Goal: Task Accomplishment & Management: Complete application form

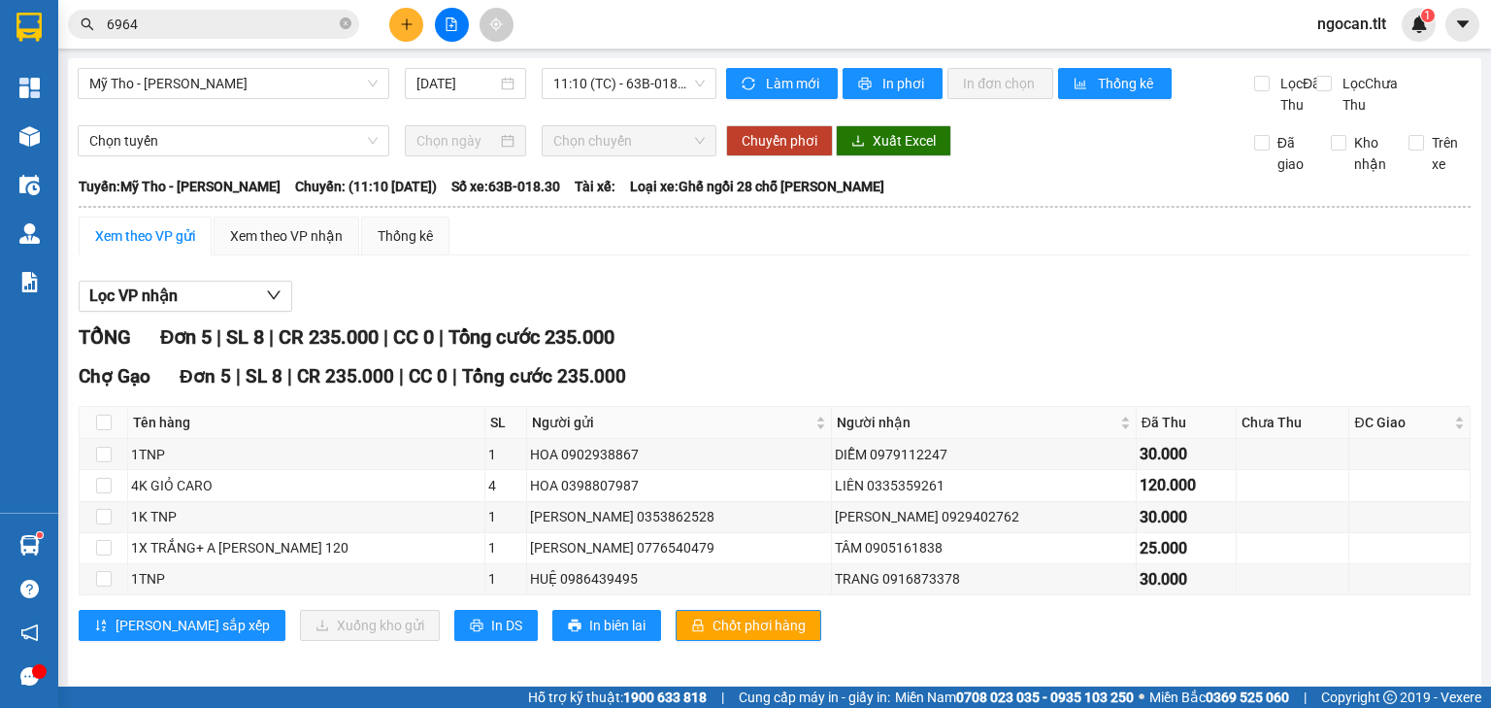
scroll to position [27, 0]
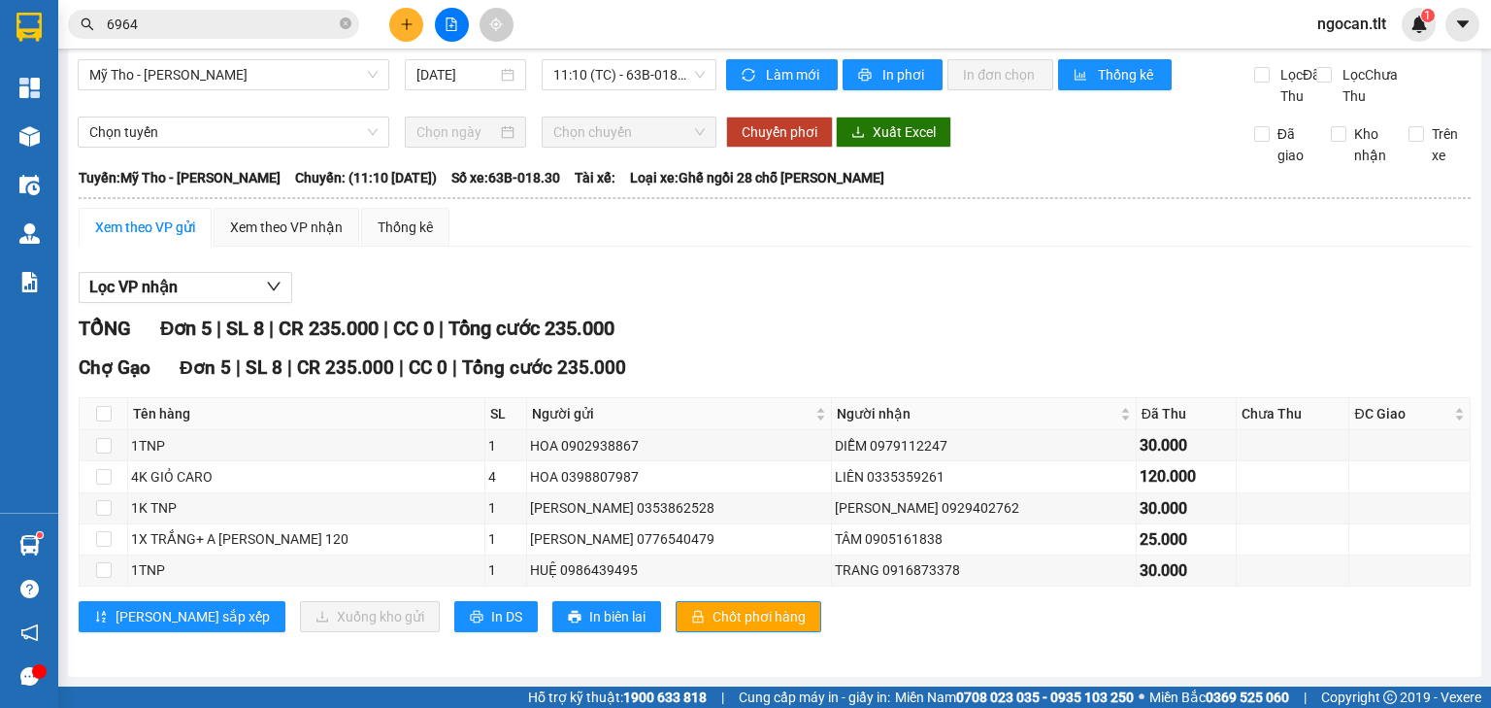
click at [135, 21] on input "6964" at bounding box center [221, 24] width 229 height 21
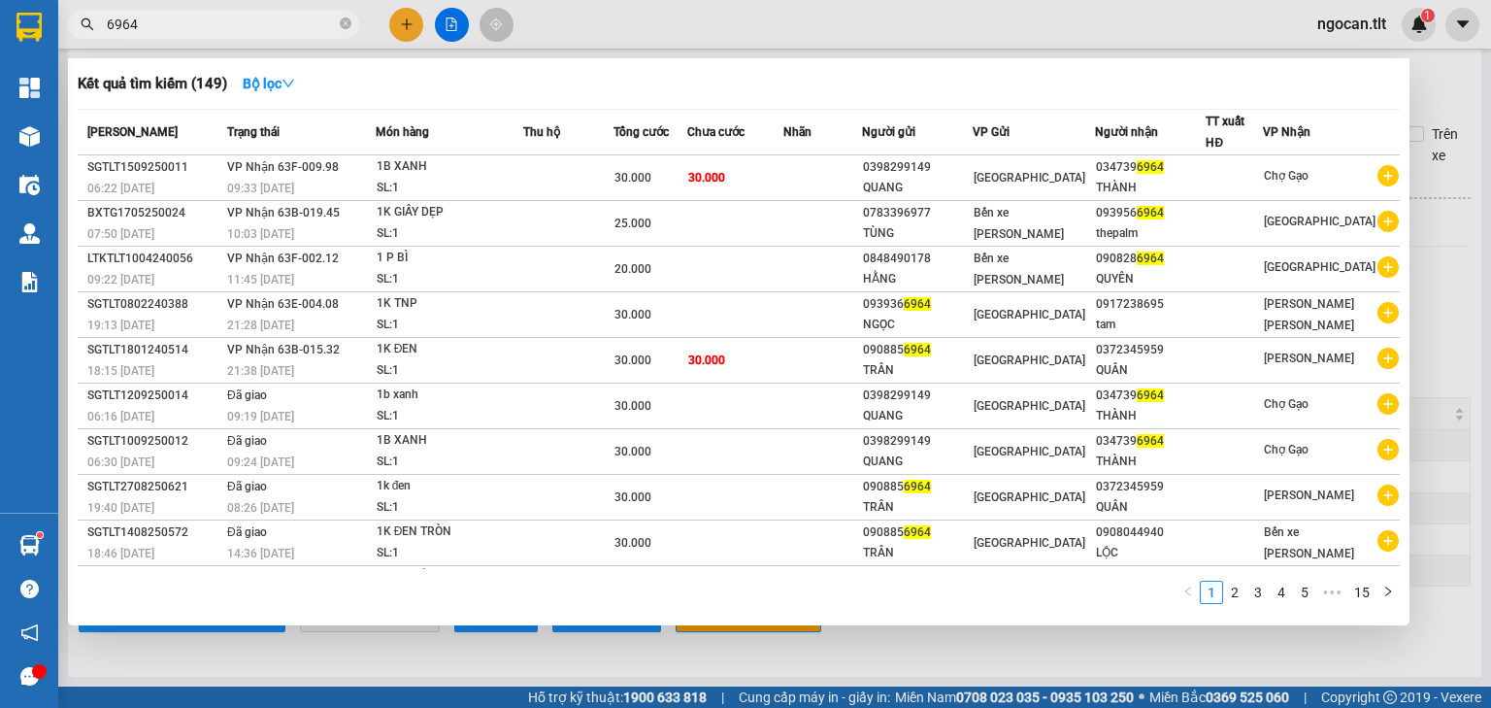
click at [135, 21] on input "6964" at bounding box center [221, 24] width 229 height 21
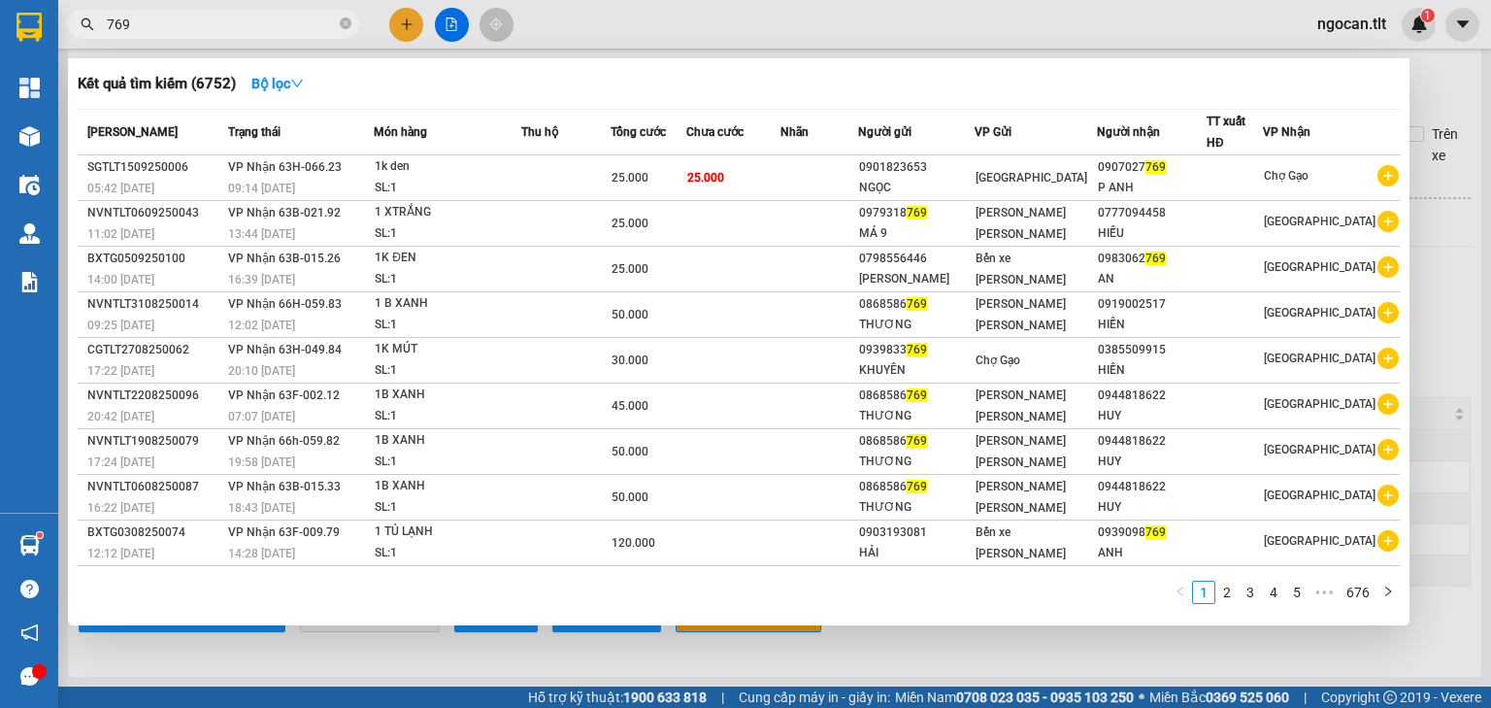
type input "769"
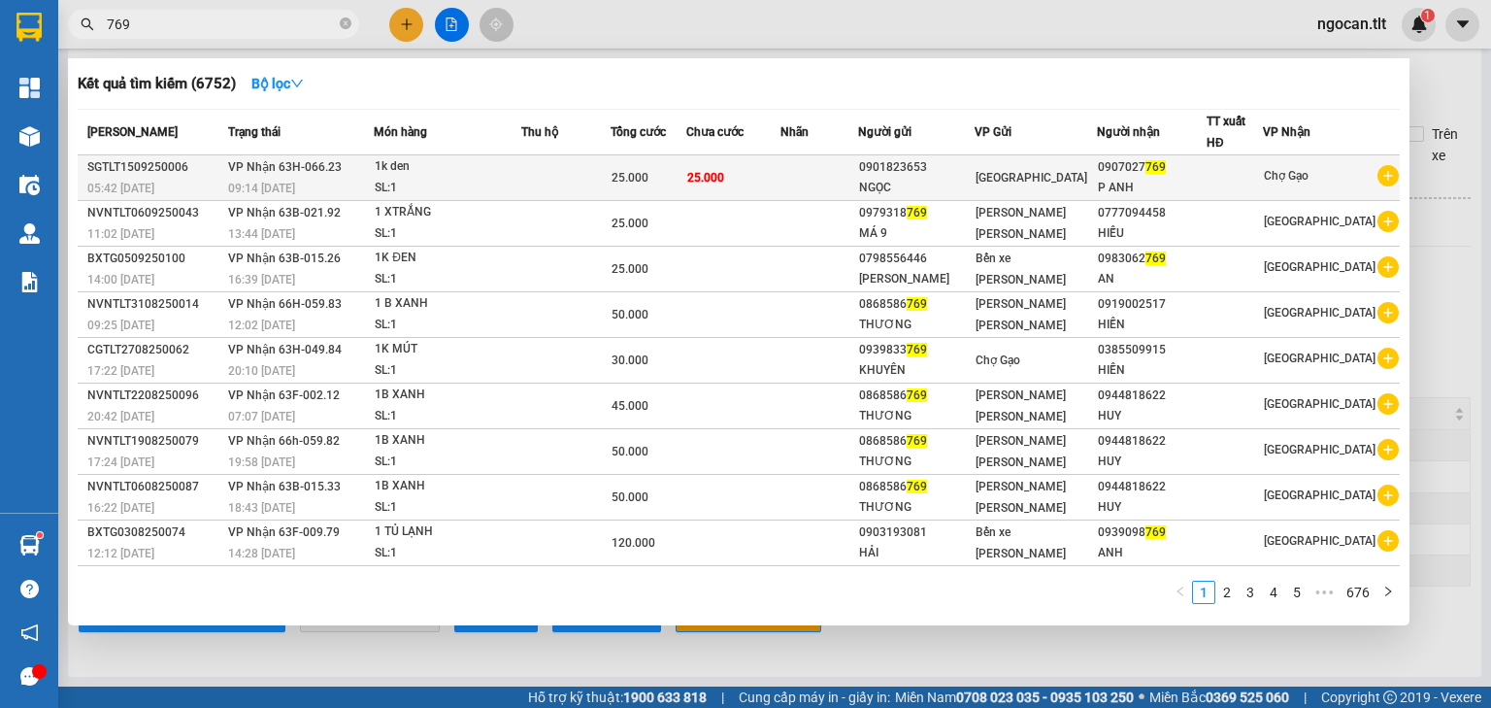
click at [1096, 183] on div "[GEOGRAPHIC_DATA]" at bounding box center [1036, 177] width 120 height 21
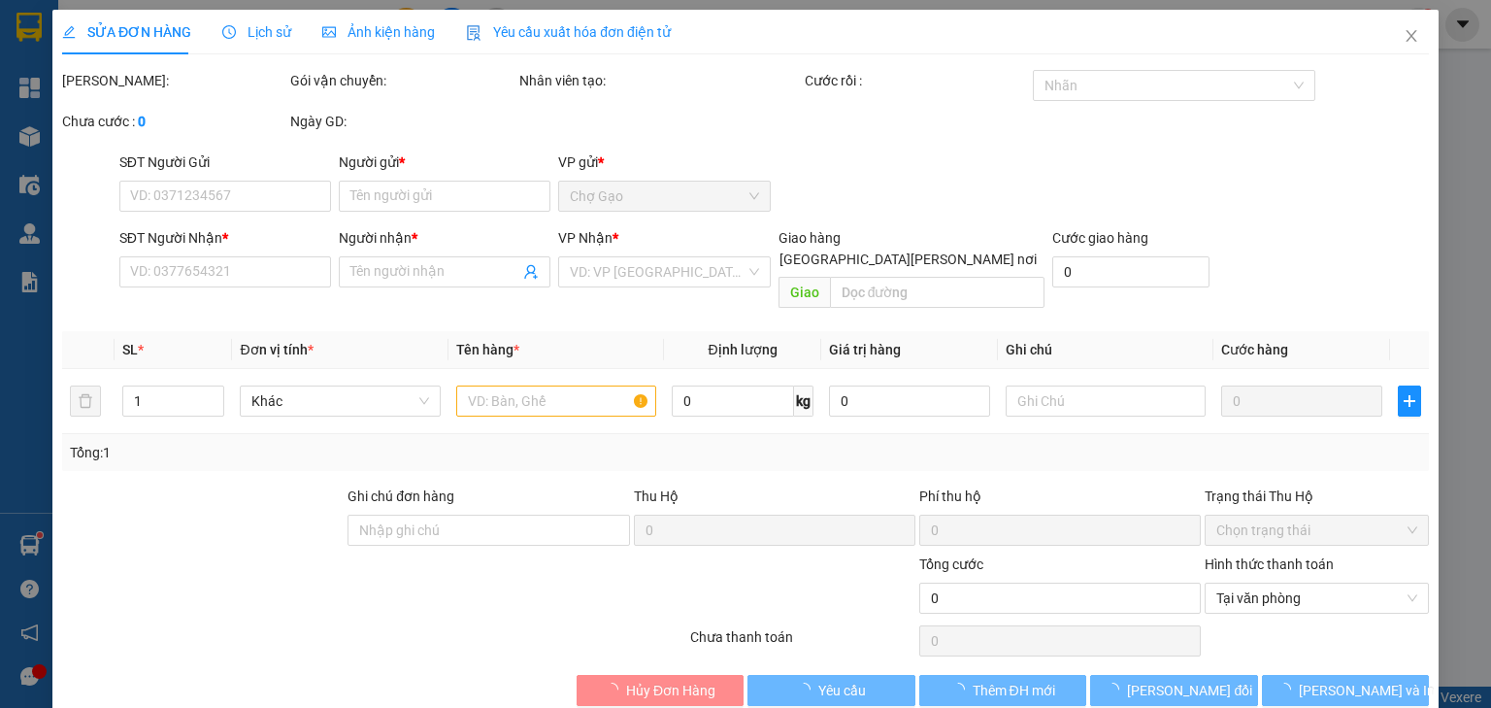
type input "0901823653"
type input "NGỌC"
type input "0907027769"
type input "P ANH"
type input "25.000"
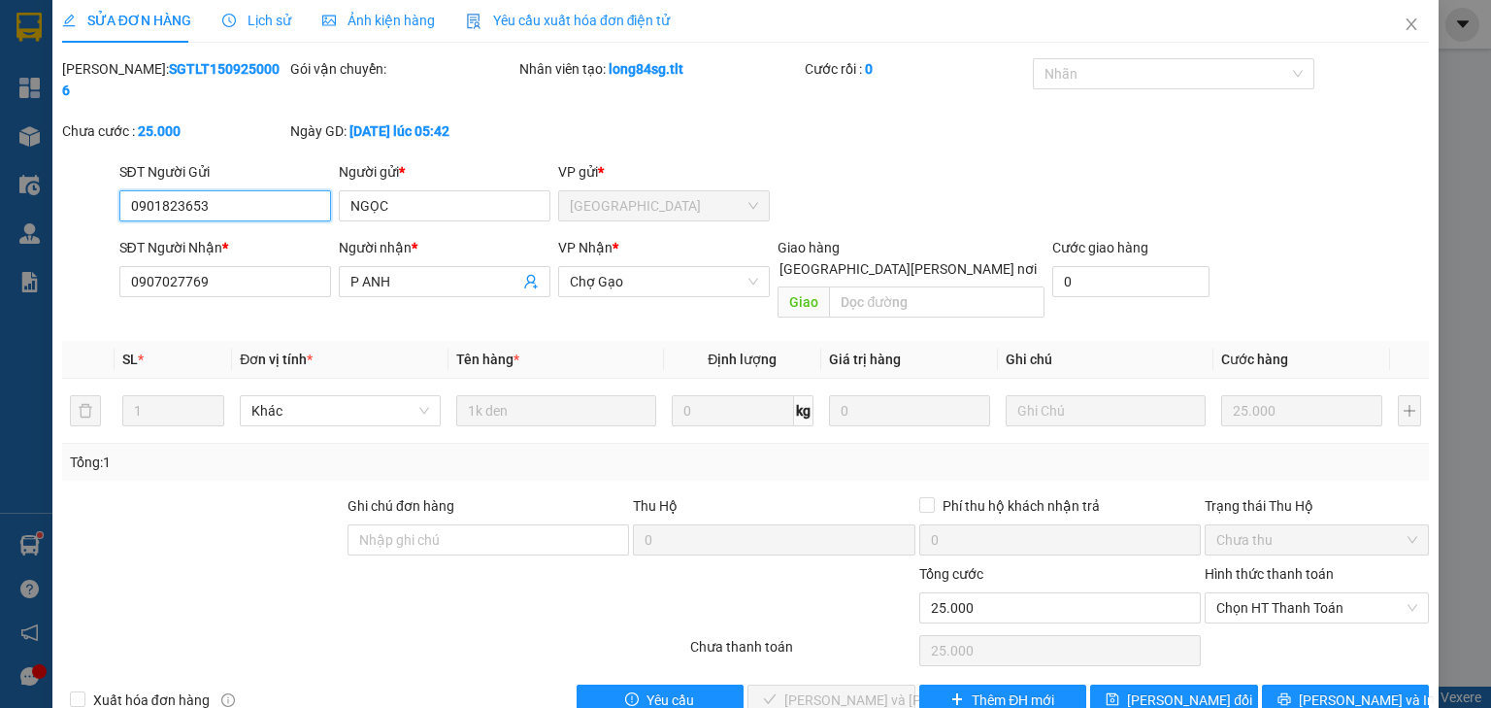
scroll to position [14, 0]
drag, startPoint x: 1209, startPoint y: 564, endPoint x: 1212, endPoint y: 575, distance: 11.1
click at [1216, 591] on span "Chọn HT Thanh Toán" at bounding box center [1316, 605] width 201 height 29
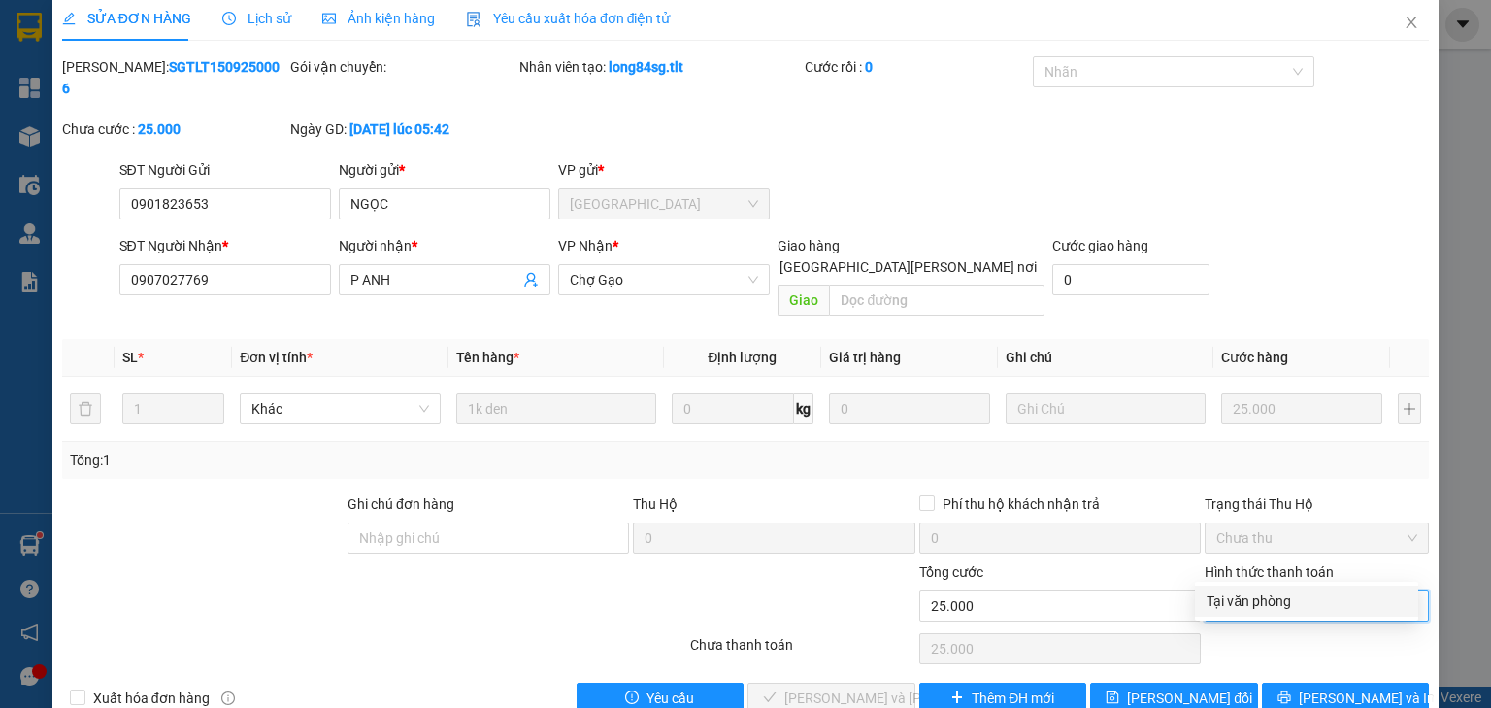
drag, startPoint x: 1228, startPoint y: 604, endPoint x: 858, endPoint y: 679, distance: 377.3
click at [1227, 605] on div "Tại văn phòng" at bounding box center [1307, 600] width 200 height 21
type input "0"
click at [840, 687] on span "[PERSON_NAME] và [PERSON_NAME] hàng" at bounding box center [915, 697] width 262 height 21
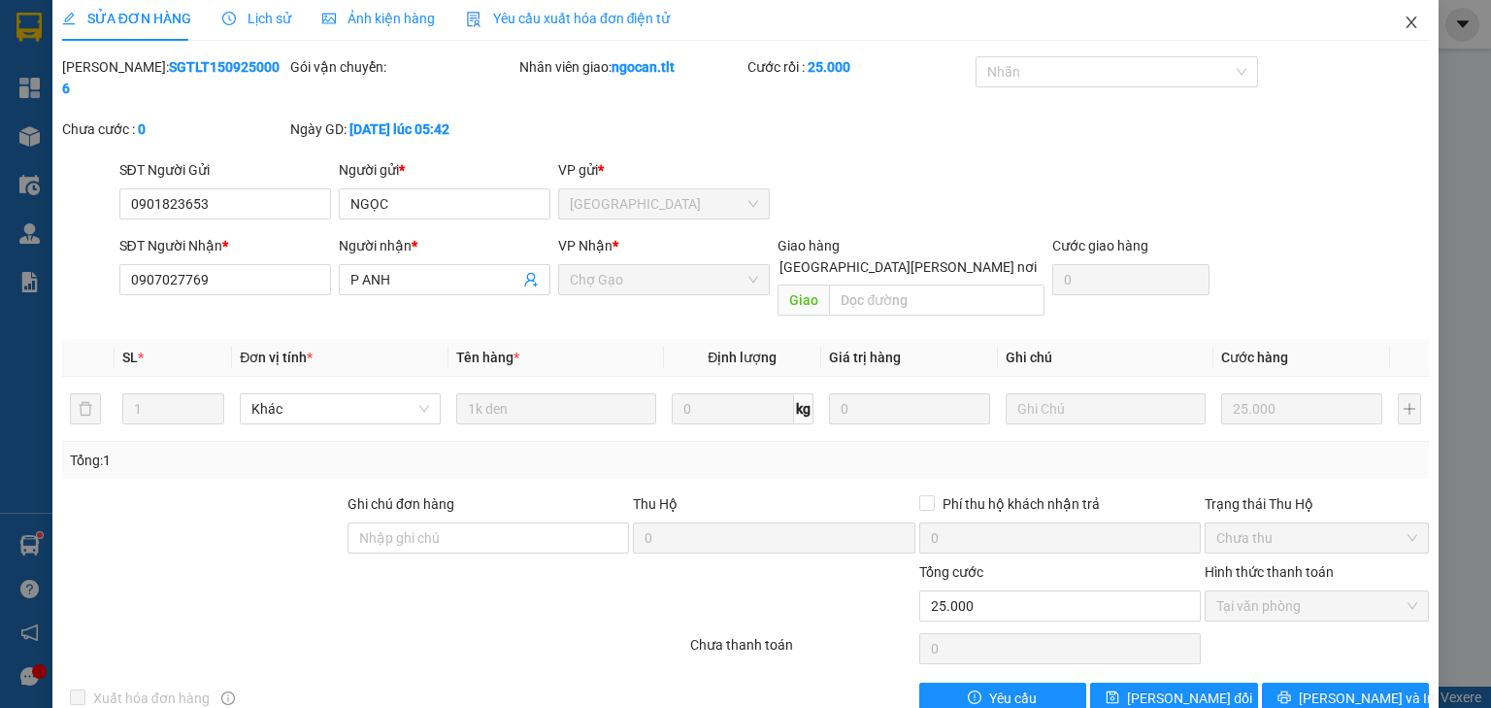
click at [1404, 23] on icon "close" at bounding box center [1412, 23] width 16 height 16
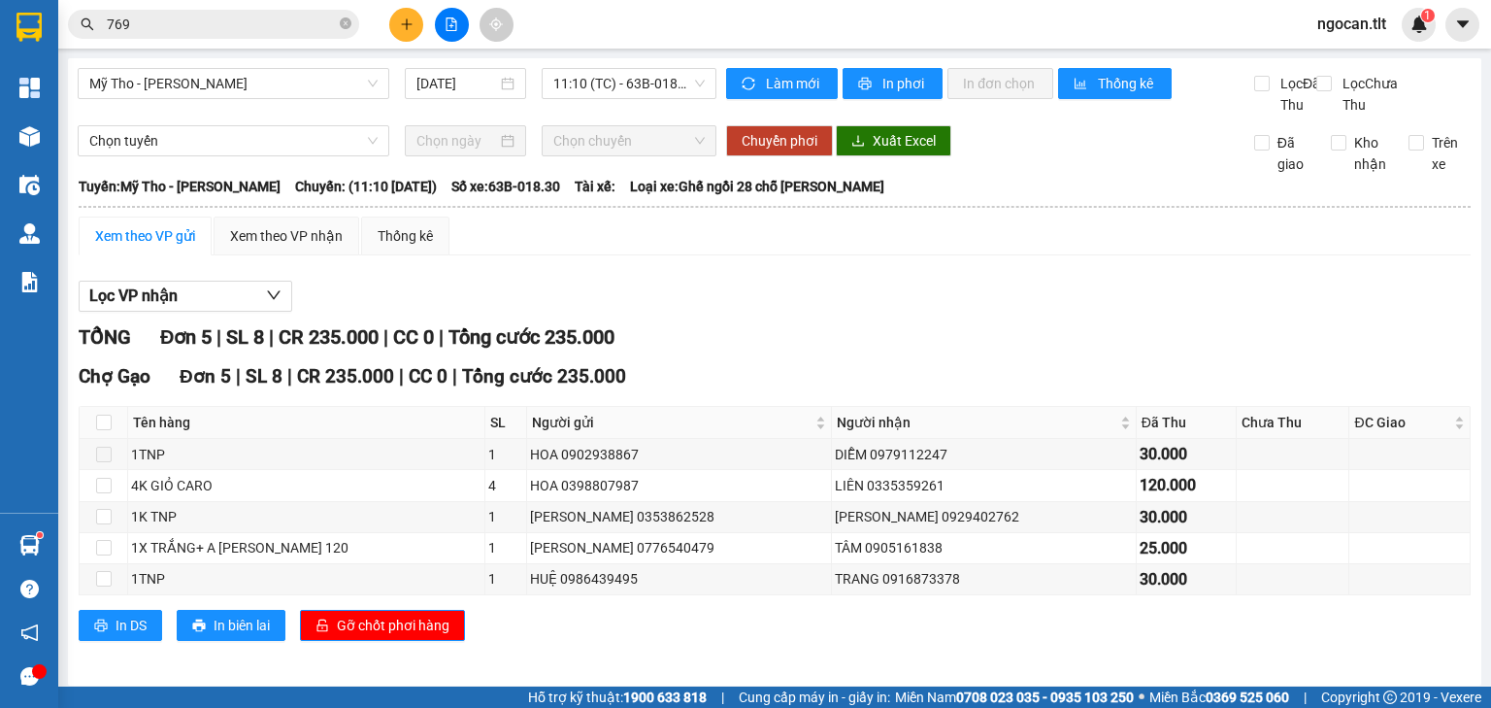
click at [201, 28] on input "769" at bounding box center [221, 24] width 229 height 21
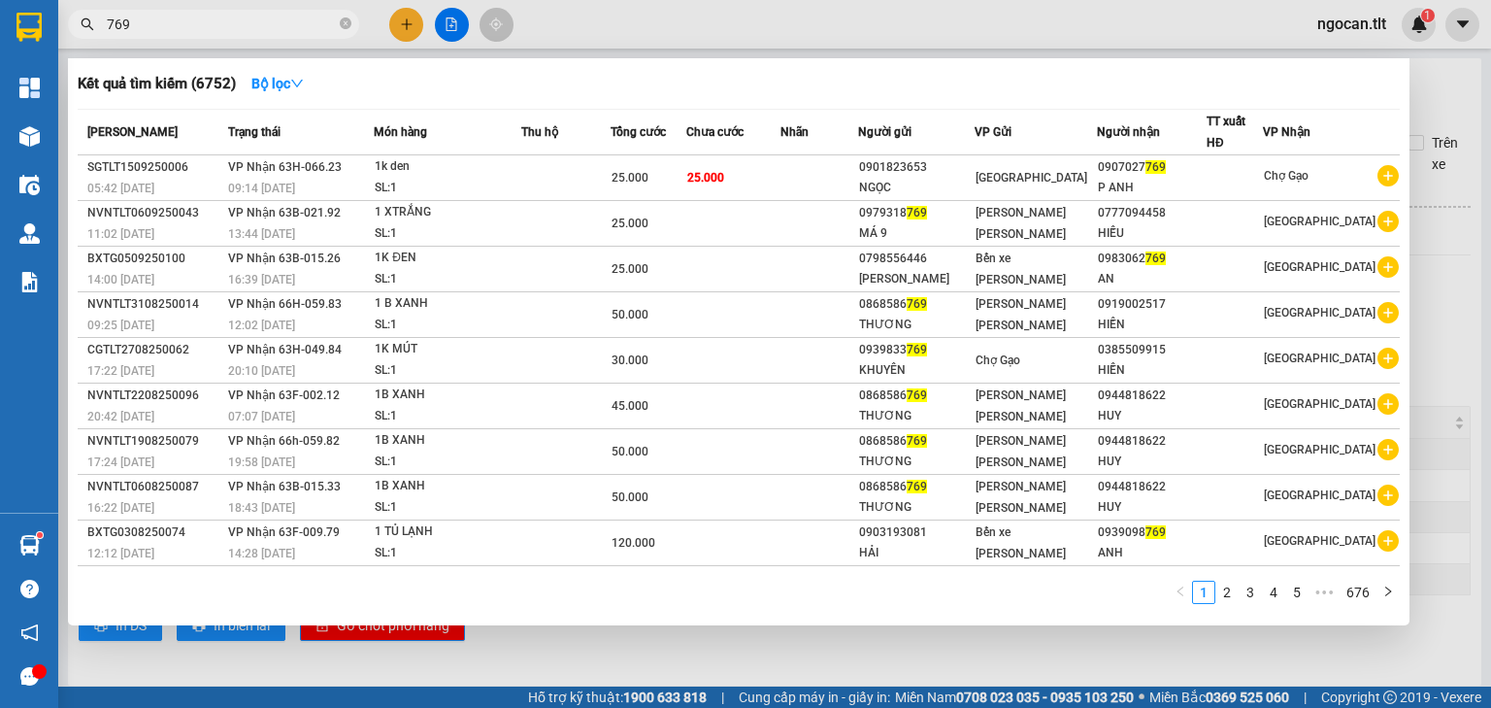
click at [201, 28] on input "769" at bounding box center [221, 24] width 229 height 21
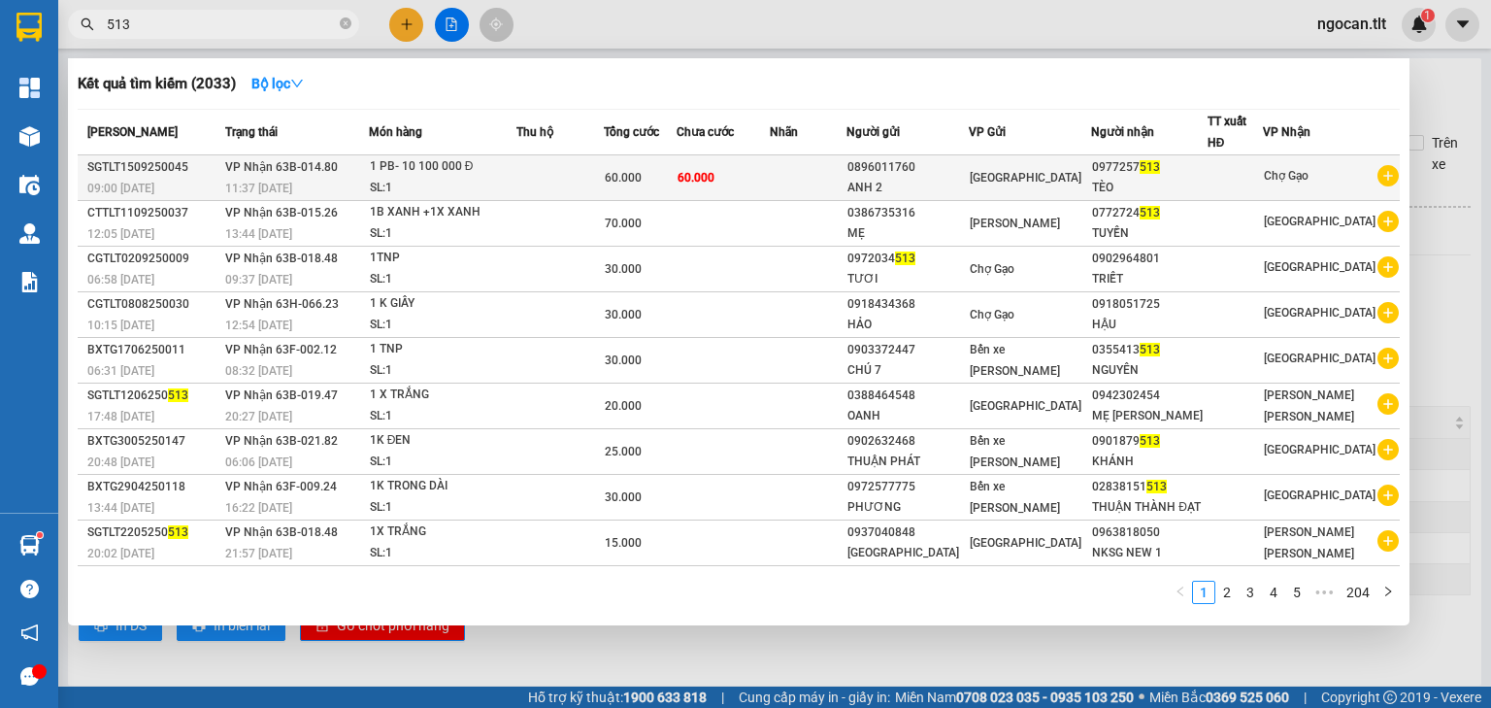
type input "513"
click at [832, 181] on td at bounding box center [808, 178] width 77 height 46
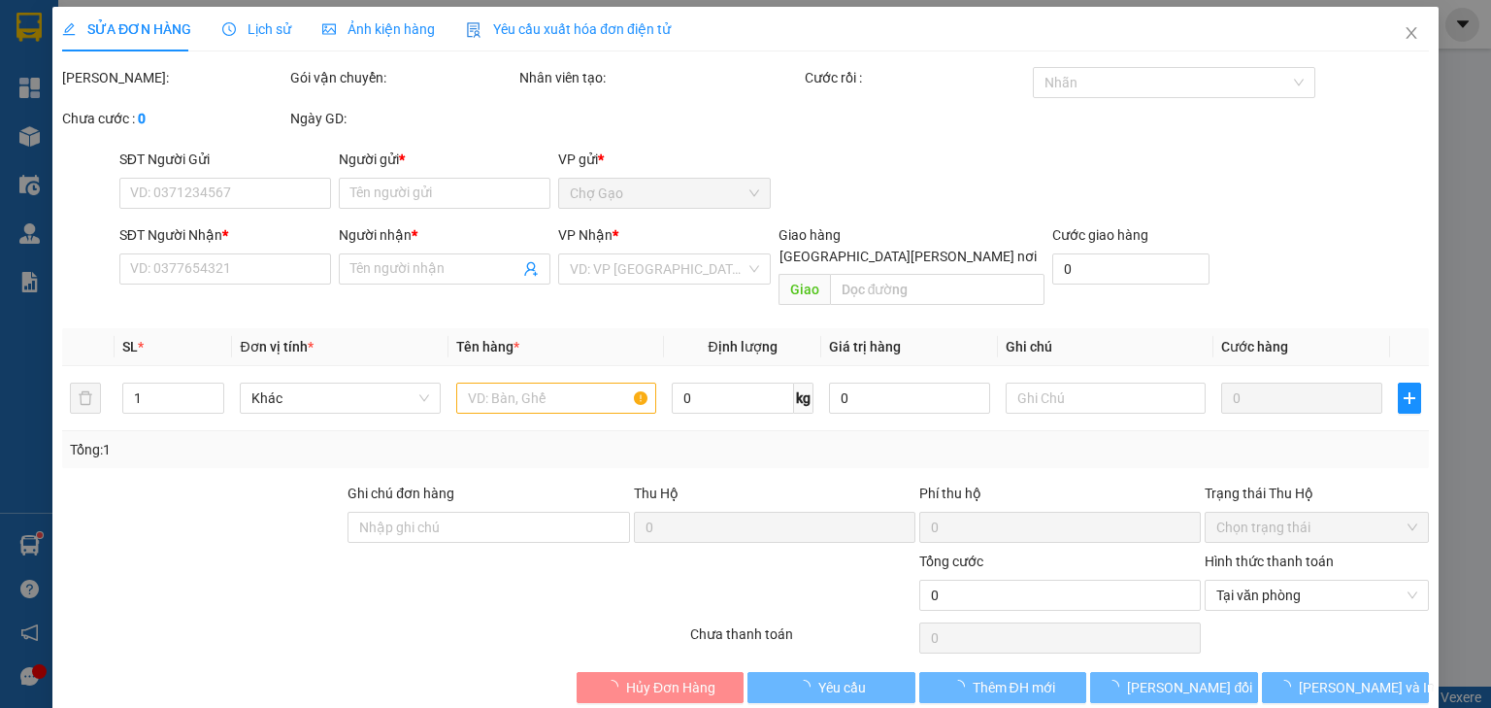
type input "0896011760"
type input "ANH 2"
type input "0977257513"
type input "TÈO"
type input "60.000"
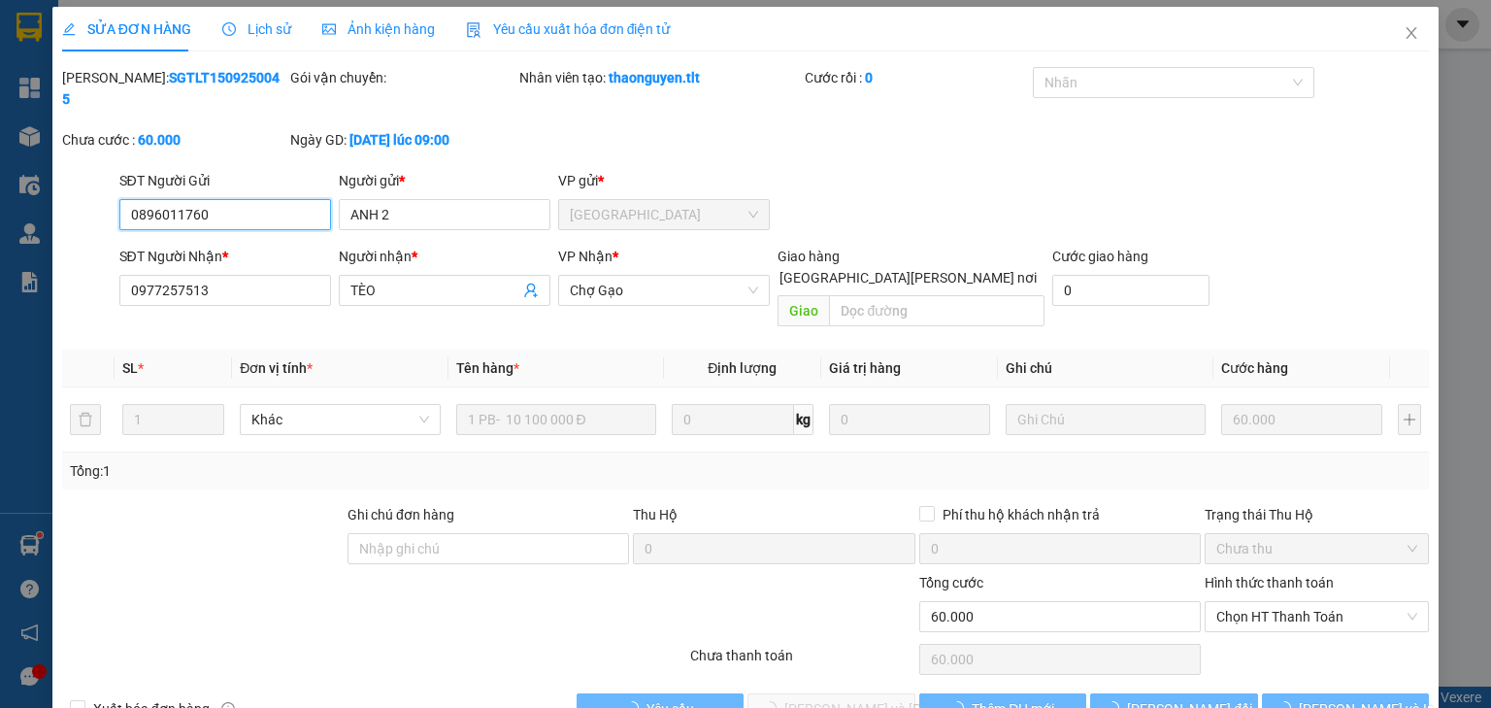
scroll to position [8, 0]
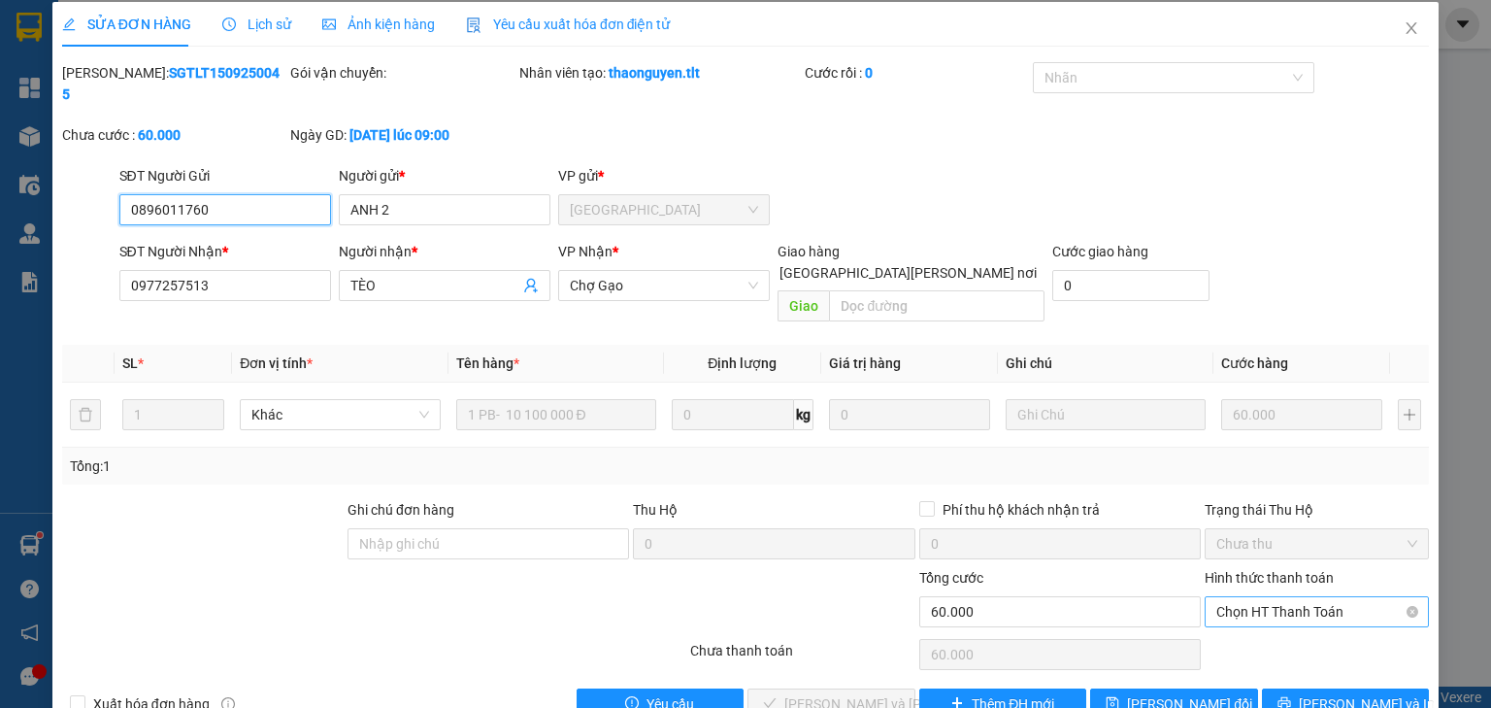
click at [1278, 597] on span "Chọn HT Thanh Toán" at bounding box center [1316, 611] width 201 height 29
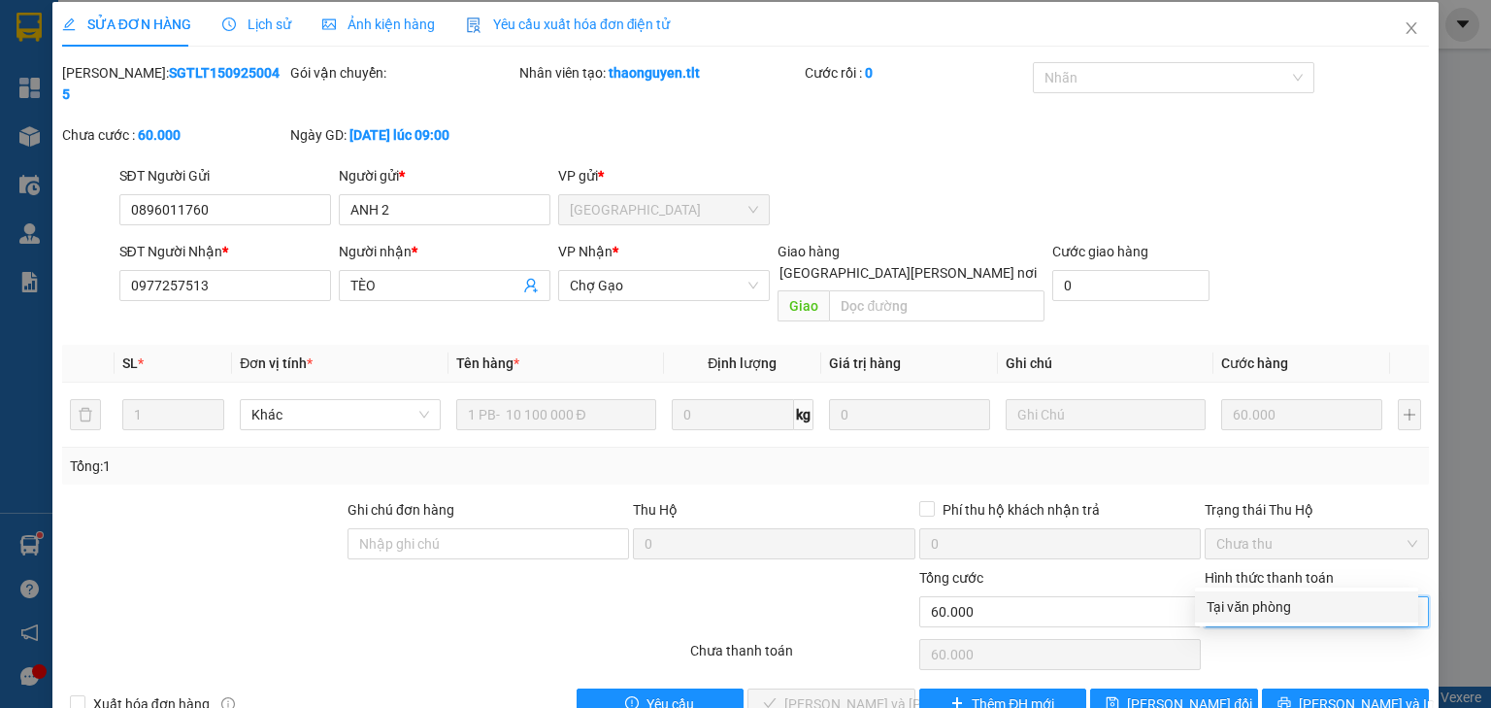
click at [1254, 594] on div "Tại văn phòng" at bounding box center [1306, 606] width 223 height 31
type input "0"
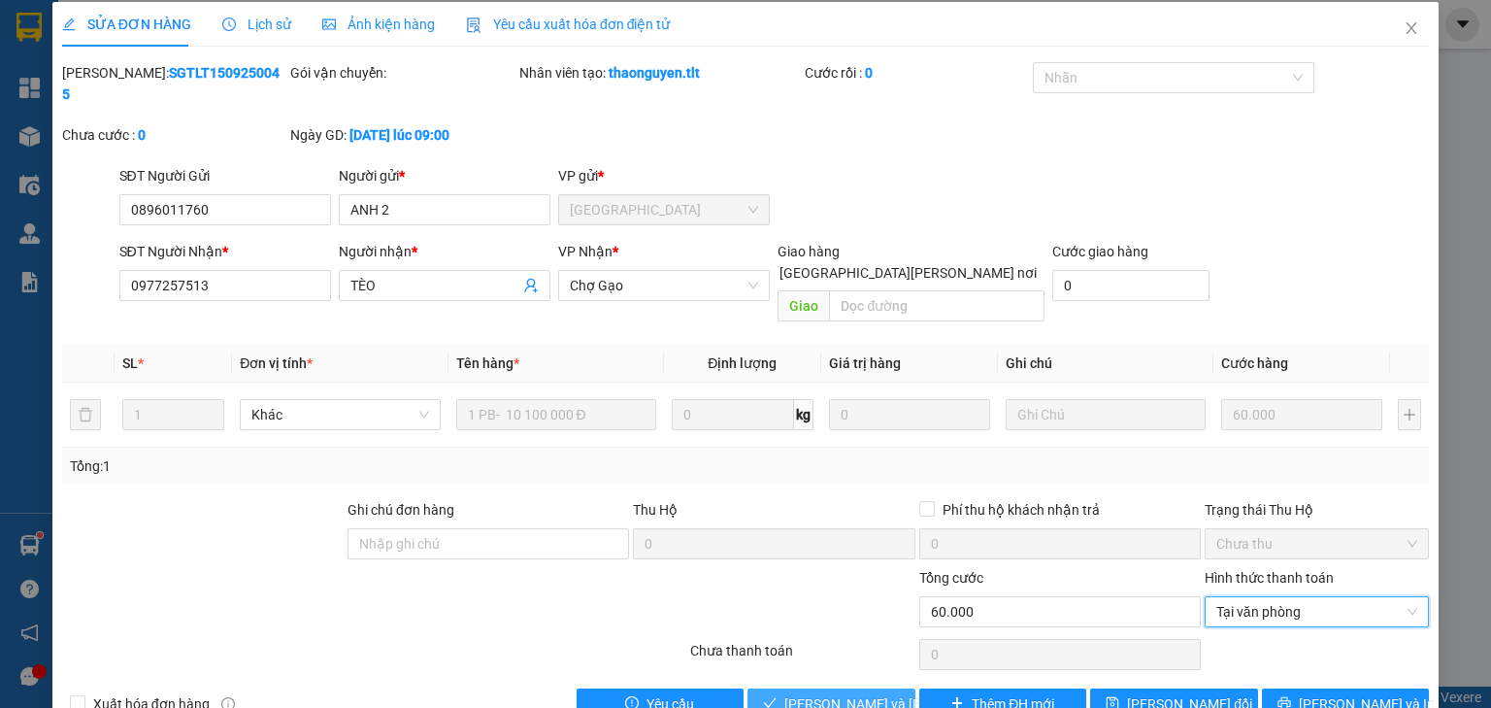
click at [804, 693] on span "[PERSON_NAME] và [PERSON_NAME] hàng" at bounding box center [915, 703] width 262 height 21
